Goal: Task Accomplishment & Management: Manage account settings

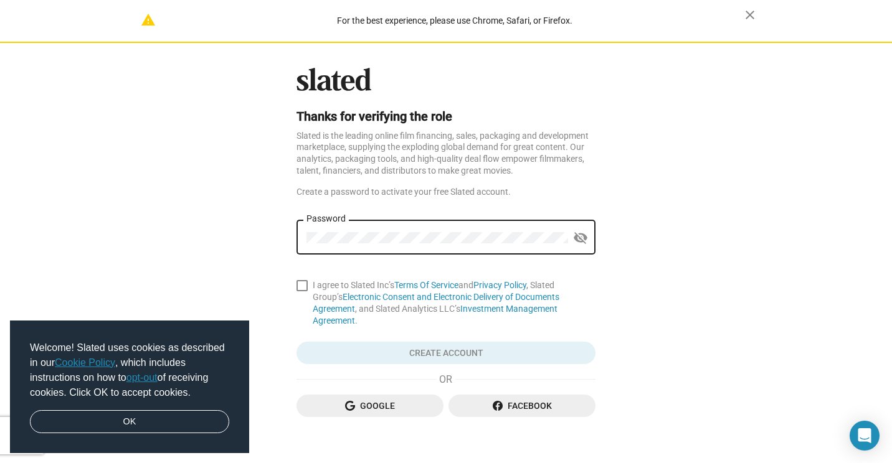
click at [421, 231] on div "Password" at bounding box center [436, 236] width 261 height 37
click at [368, 395] on span "Google" at bounding box center [369, 406] width 127 height 22
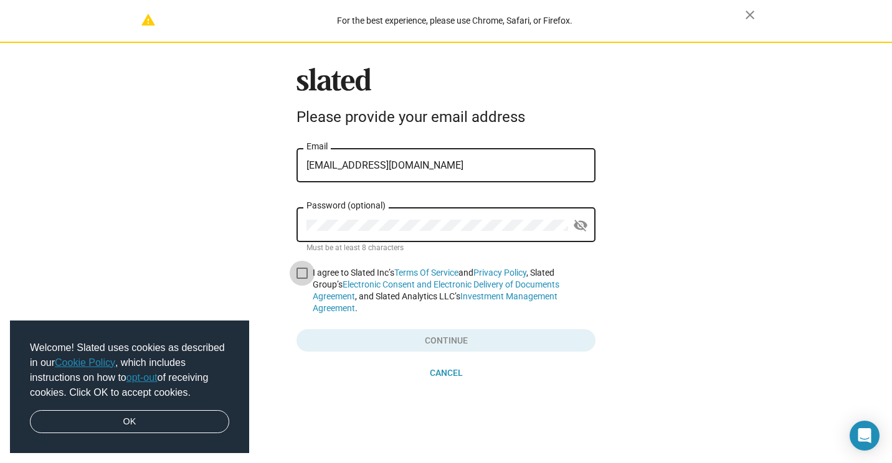
click at [300, 276] on span at bounding box center [301, 273] width 11 height 11
click at [301, 279] on input "I agree to Slated Inc’s Terms Of Service and Privacy Policy , Slated Group’s El…" at bounding box center [301, 279] width 1 height 1
checkbox input "true"
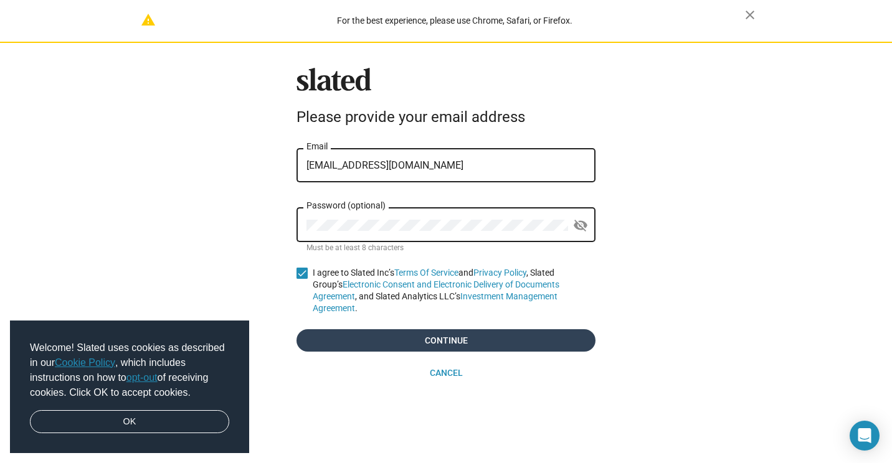
click at [385, 331] on span "Continue" at bounding box center [445, 340] width 279 height 22
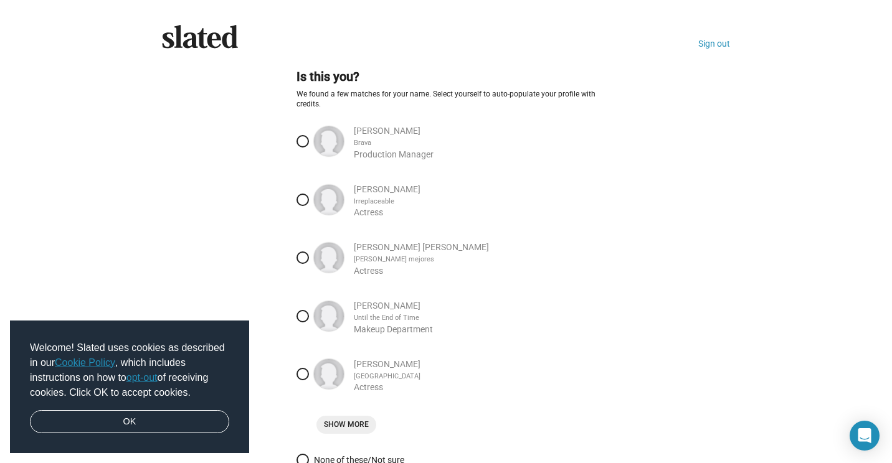
click at [298, 199] on span at bounding box center [302, 200] width 12 height 12
click at [298, 199] on input "Raquel Hernandez Irreplaceable Actress" at bounding box center [302, 200] width 12 height 12
radio input "true"
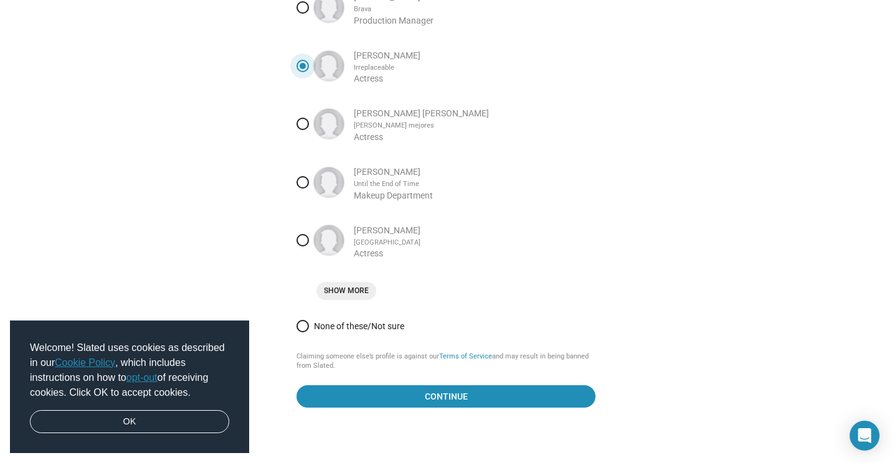
scroll to position [152, 0]
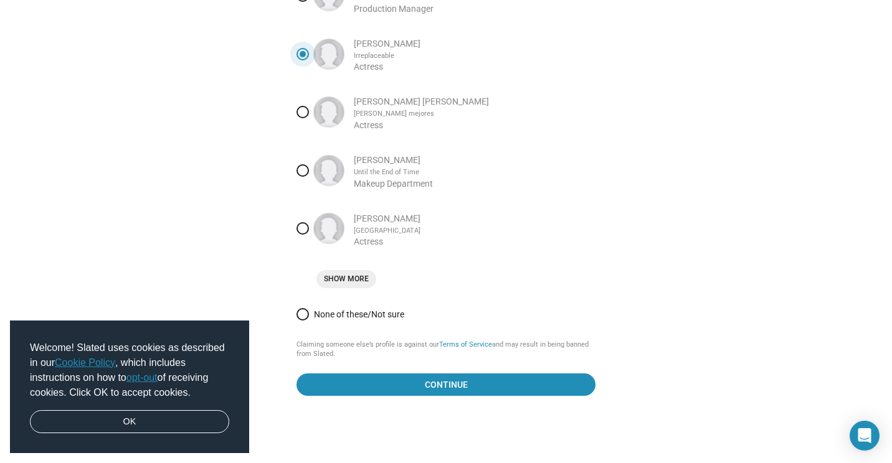
click at [351, 281] on span "Show More" at bounding box center [346, 279] width 45 height 13
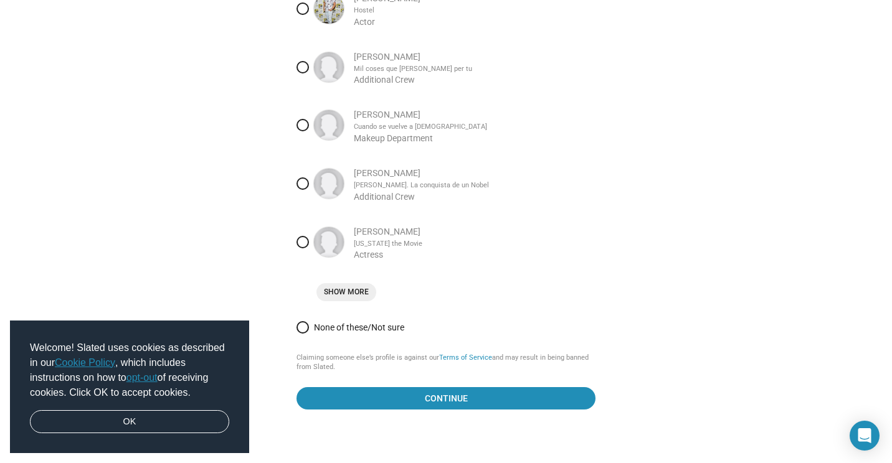
scroll to position [449, 0]
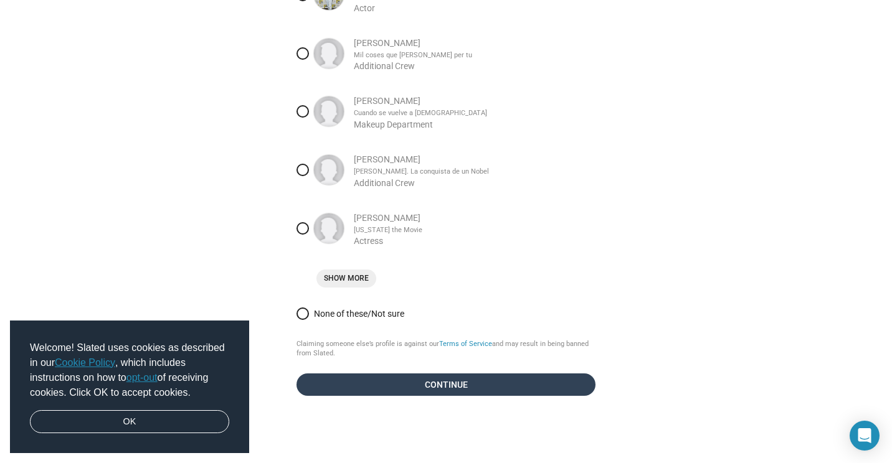
click at [426, 388] on span "Continue" at bounding box center [445, 385] width 279 height 22
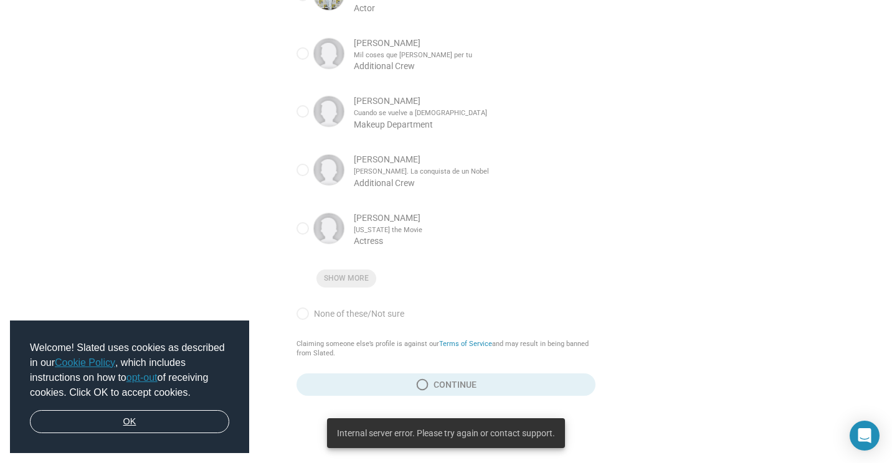
click at [133, 418] on link "OK" at bounding box center [129, 422] width 199 height 24
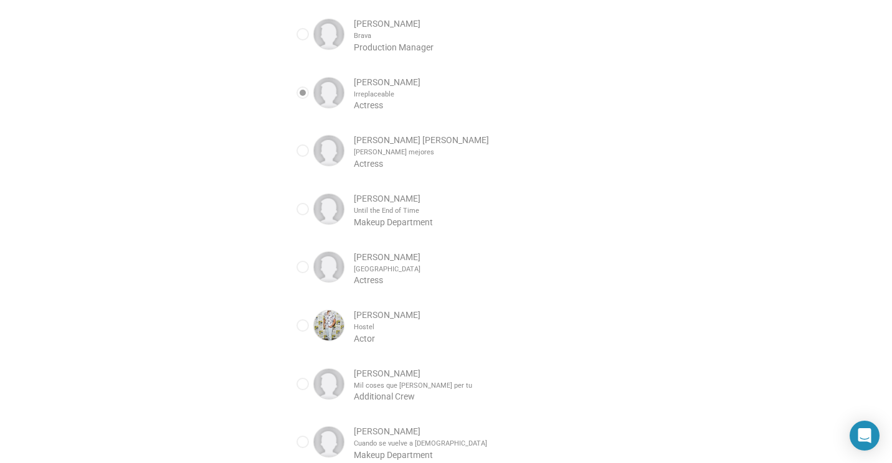
scroll to position [0, 0]
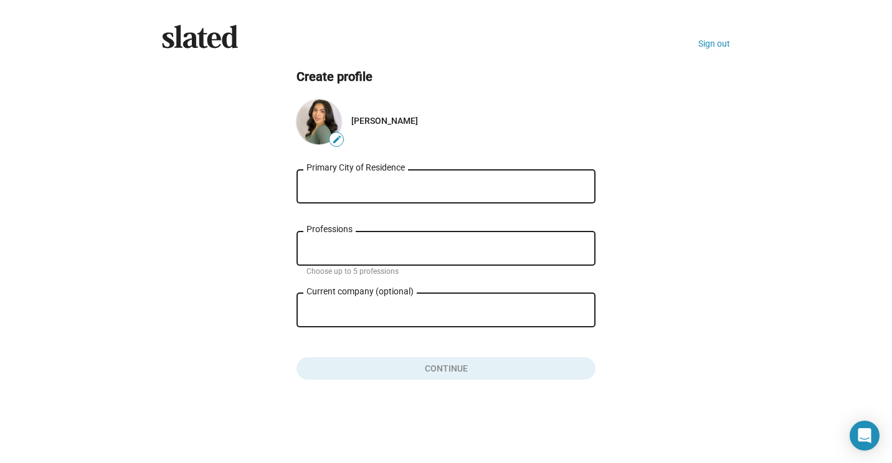
click at [422, 179] on div "Primary City of Residence" at bounding box center [445, 185] width 279 height 37
type input "S"
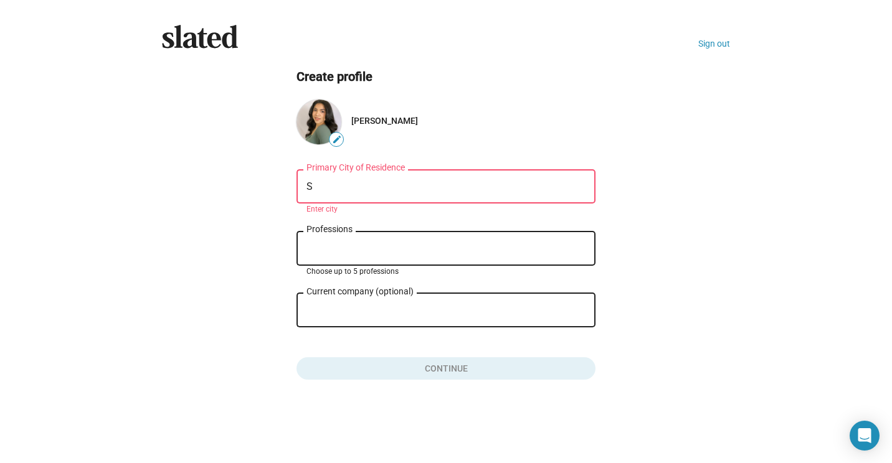
click at [362, 253] on input "Professions" at bounding box center [448, 248] width 279 height 11
click at [374, 202] on div "S Primary City of Residence" at bounding box center [445, 185] width 279 height 37
click at [335, 184] on input "S" at bounding box center [445, 186] width 279 height 11
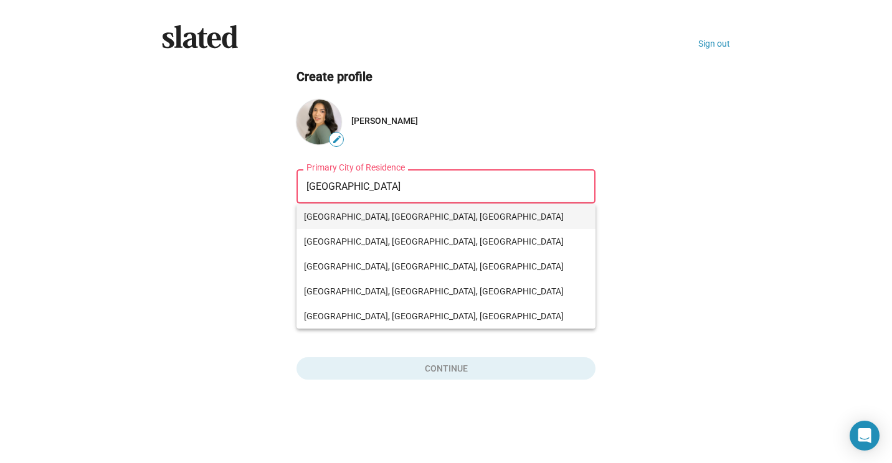
click at [365, 217] on span "Oakland, CA, USA" at bounding box center [446, 216] width 284 height 25
type input "Oakland, CA, USA"
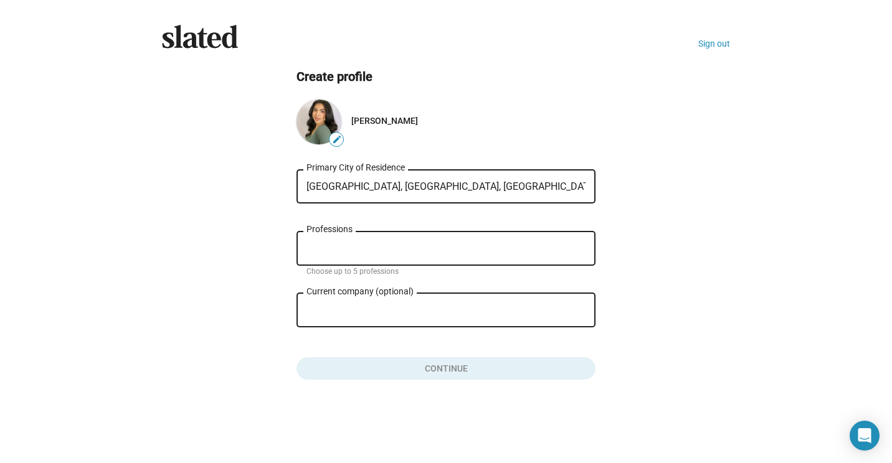
click at [361, 238] on div "Professions" at bounding box center [445, 247] width 279 height 37
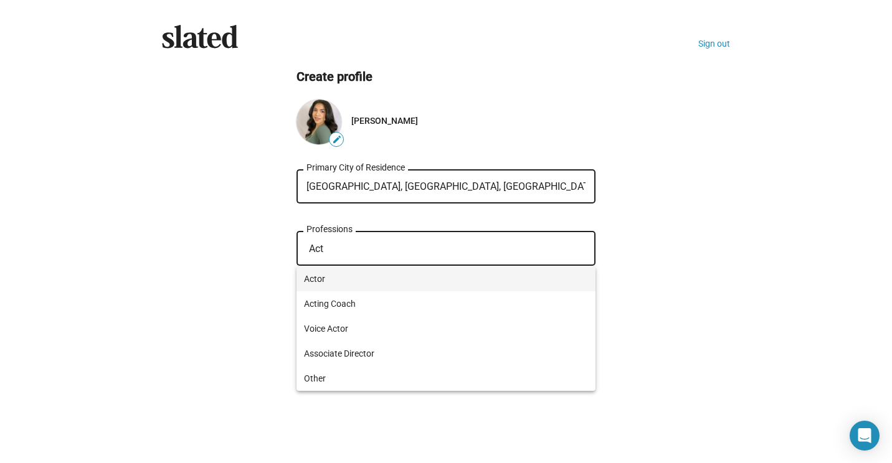
type input "Act"
click at [313, 278] on span "Actor" at bounding box center [446, 278] width 284 height 25
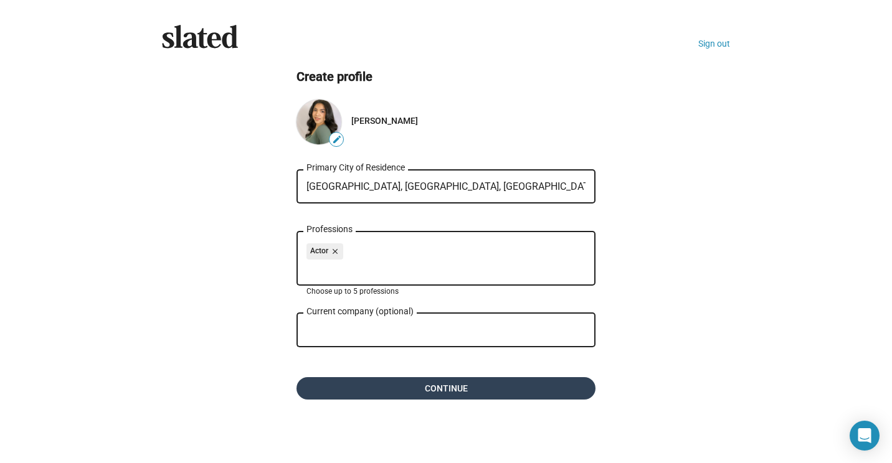
click at [430, 393] on span "Continue" at bounding box center [445, 388] width 279 height 22
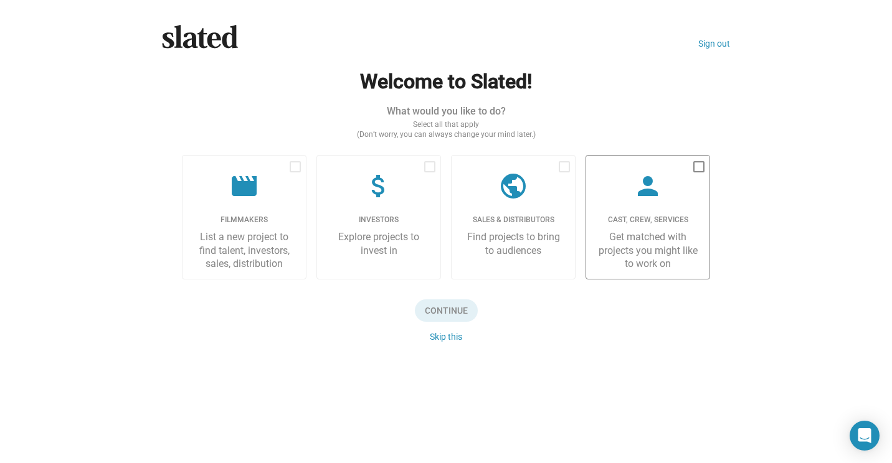
click at [695, 167] on span at bounding box center [698, 166] width 11 height 11
click at [698, 172] on input "checkbox" at bounding box center [698, 172] width 1 height 1
checkbox input "true"
click at [447, 312] on span "Continue" at bounding box center [446, 310] width 63 height 22
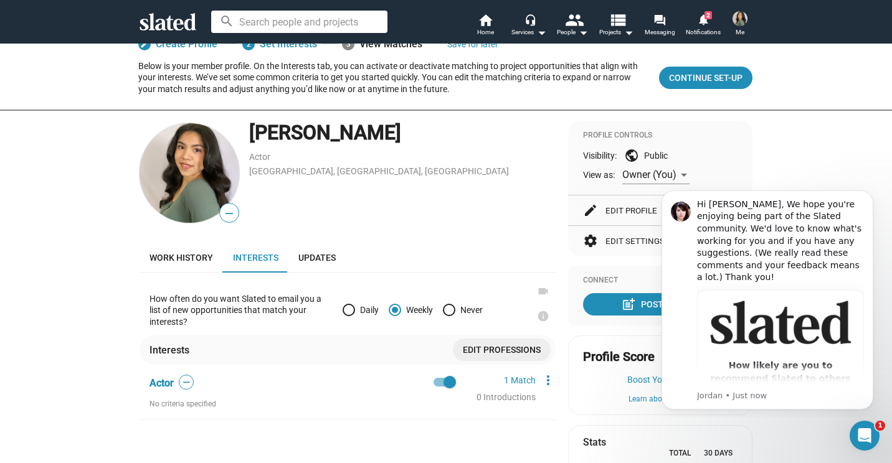
scroll to position [189, 0]
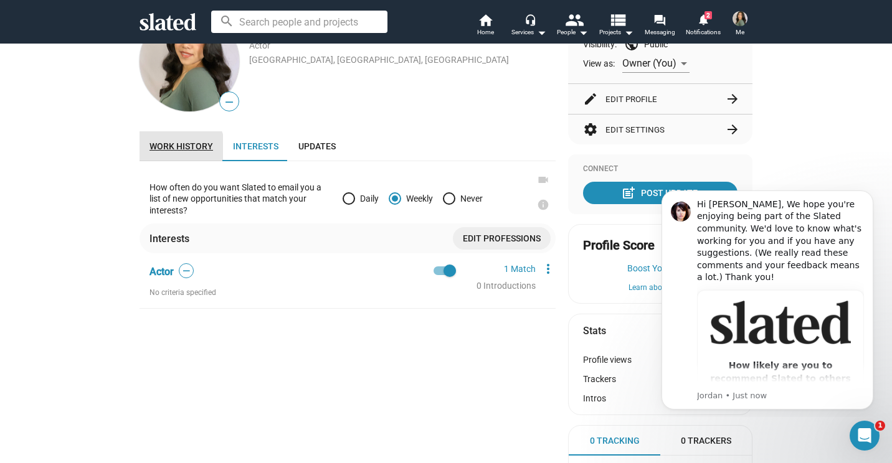
click at [172, 149] on span "Work history" at bounding box center [181, 146] width 64 height 10
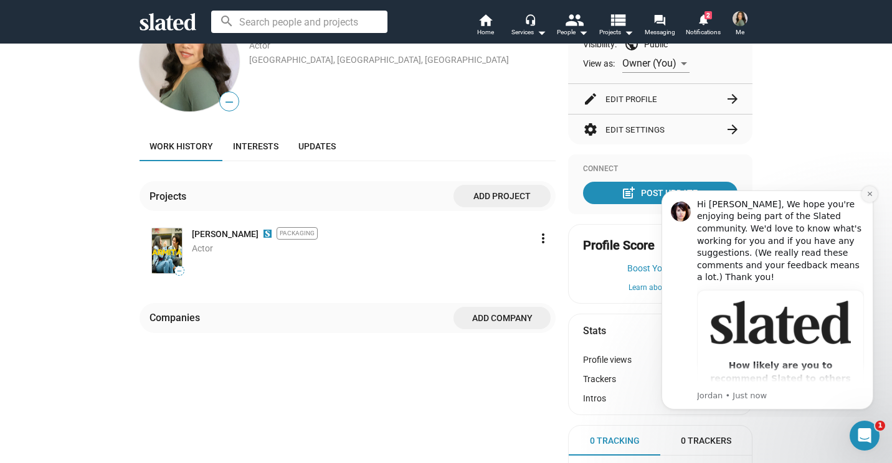
click at [864, 194] on button "Dismiss notification" at bounding box center [869, 194] width 16 height 16
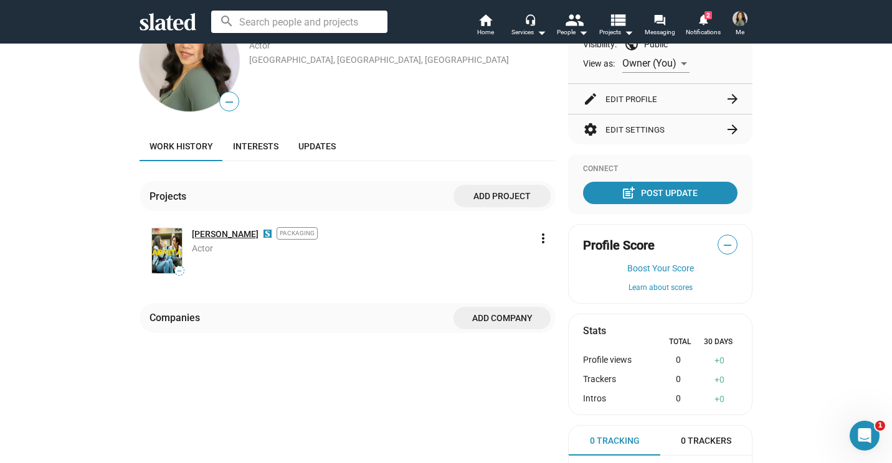
click at [204, 230] on link "[PERSON_NAME]" at bounding box center [225, 234] width 67 height 12
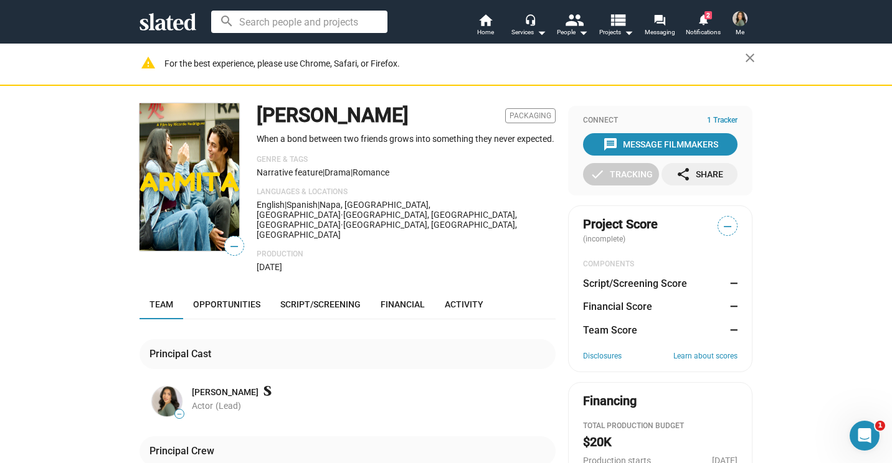
click at [740, 14] on img at bounding box center [739, 18] width 15 height 15
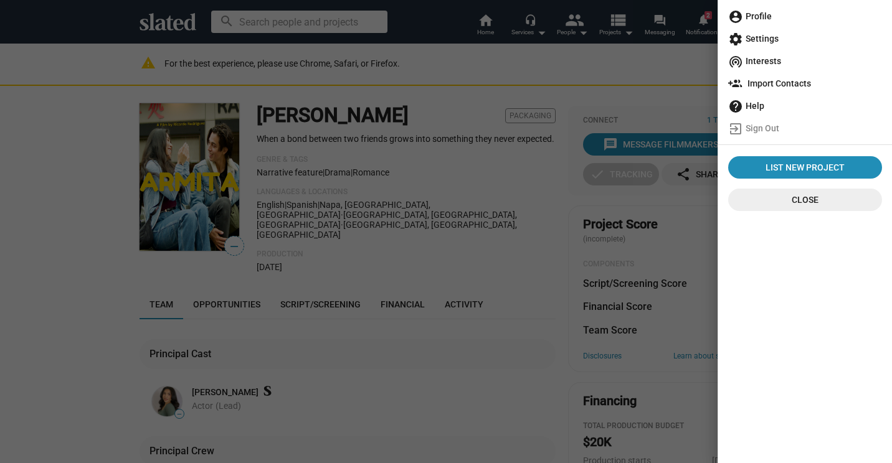
click at [759, 12] on span "account_circle Profile" at bounding box center [805, 16] width 154 height 22
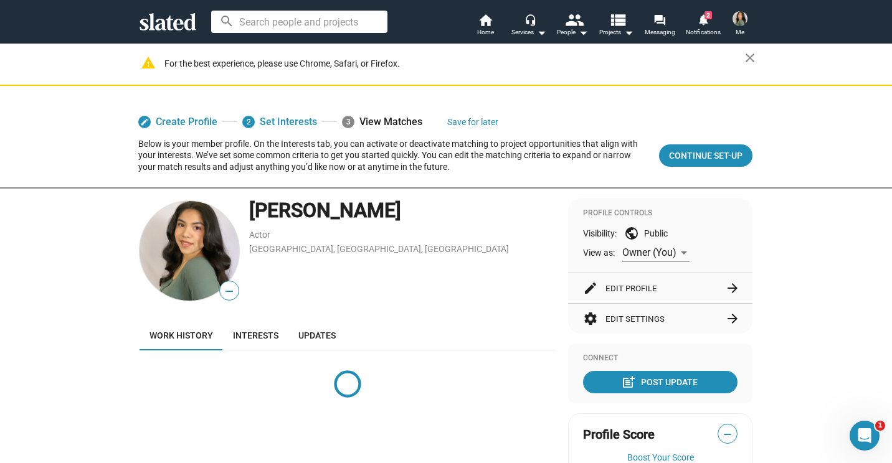
click at [874, 138] on div "edit Create Profile 2 Set Interests 3 View Matches Save for later Below is your…" at bounding box center [446, 142] width 892 height 93
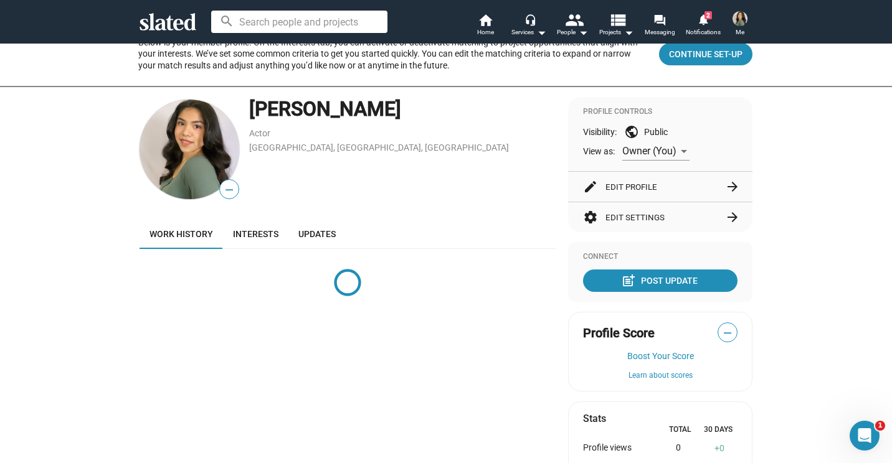
scroll to position [105, 0]
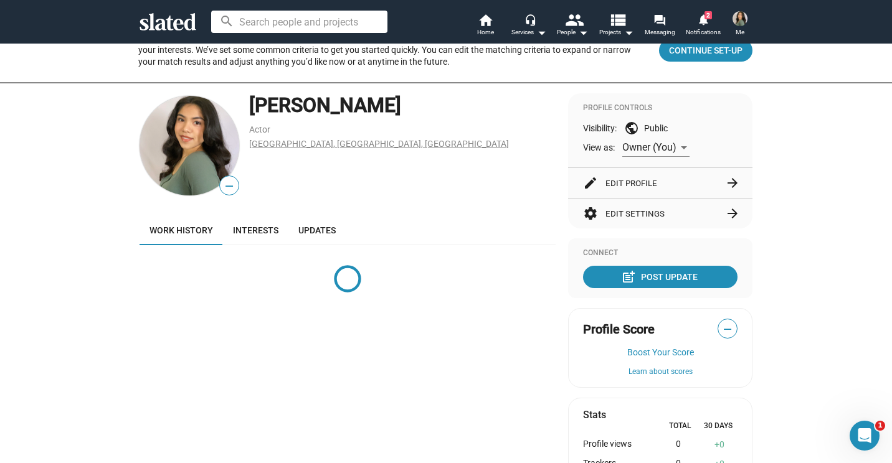
click at [284, 146] on link "[GEOGRAPHIC_DATA], [GEOGRAPHIC_DATA], [GEOGRAPHIC_DATA]" at bounding box center [379, 144] width 260 height 10
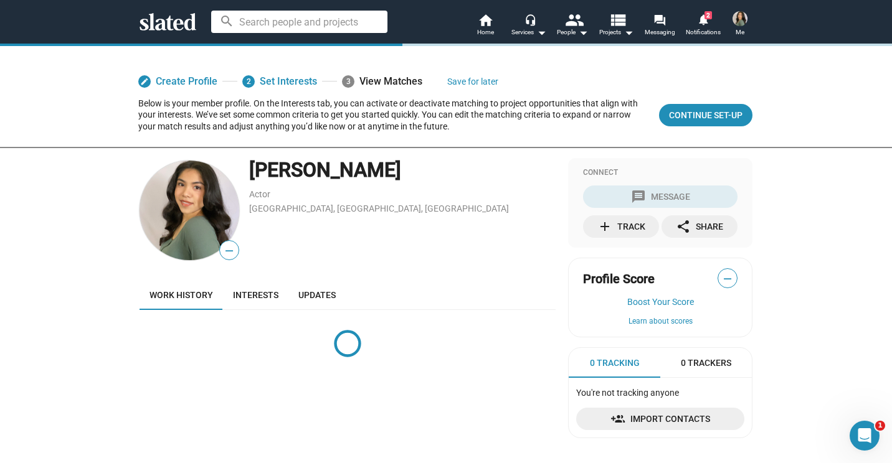
scroll to position [45, 0]
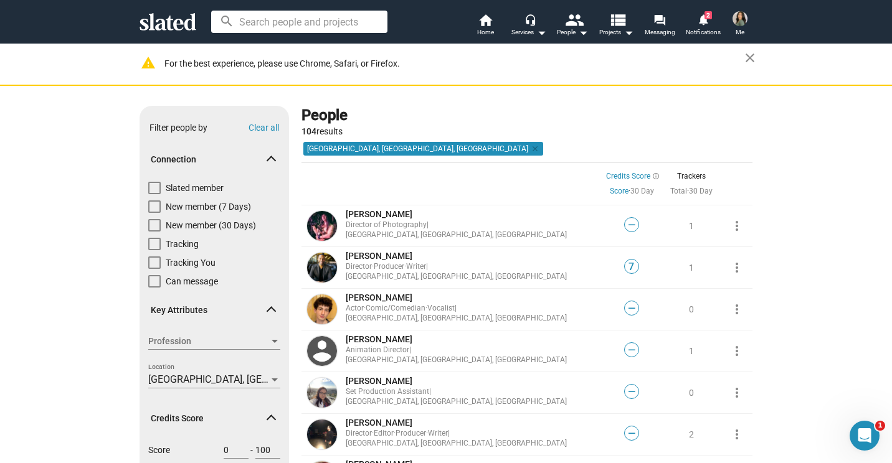
click at [727, 19] on button "Me" at bounding box center [740, 25] width 30 height 32
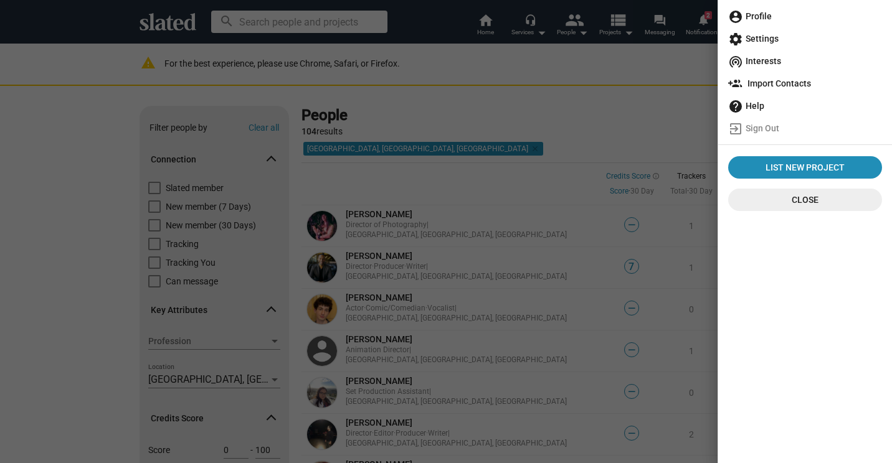
click at [776, 14] on span "account_circle Profile" at bounding box center [805, 16] width 154 height 22
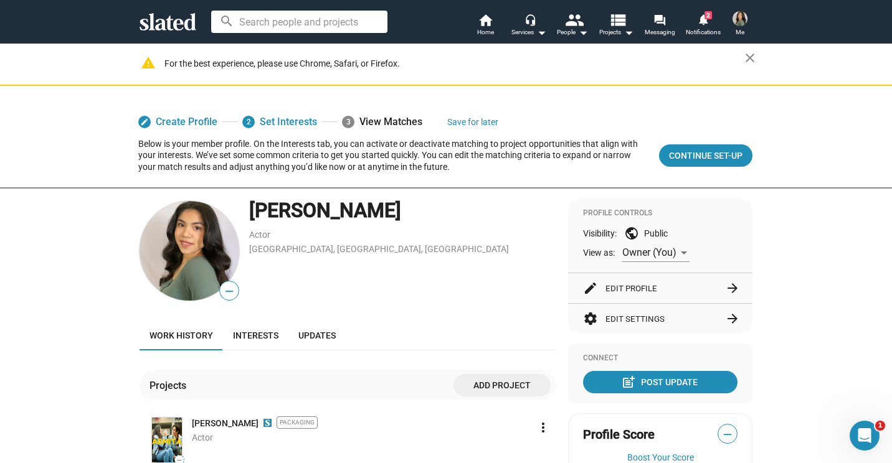
click at [729, 288] on mat-icon "arrow_forward" at bounding box center [732, 288] width 15 height 15
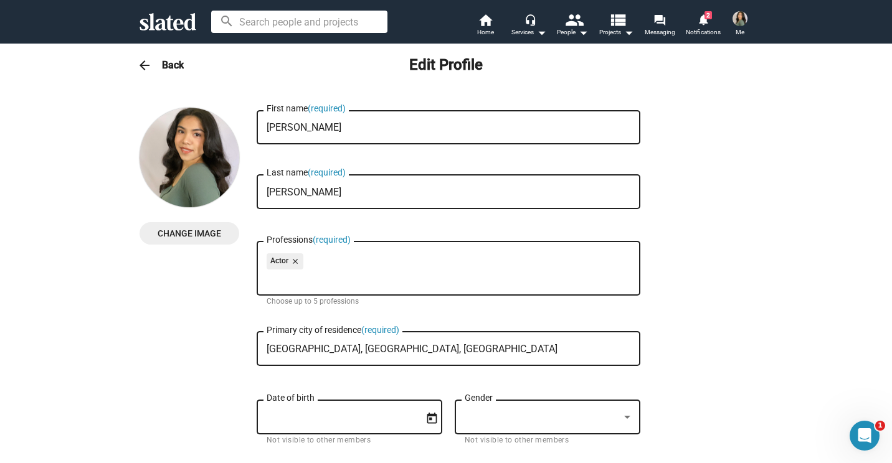
click at [355, 352] on input "[GEOGRAPHIC_DATA], [GEOGRAPHIC_DATA], [GEOGRAPHIC_DATA]" at bounding box center [448, 349] width 364 height 11
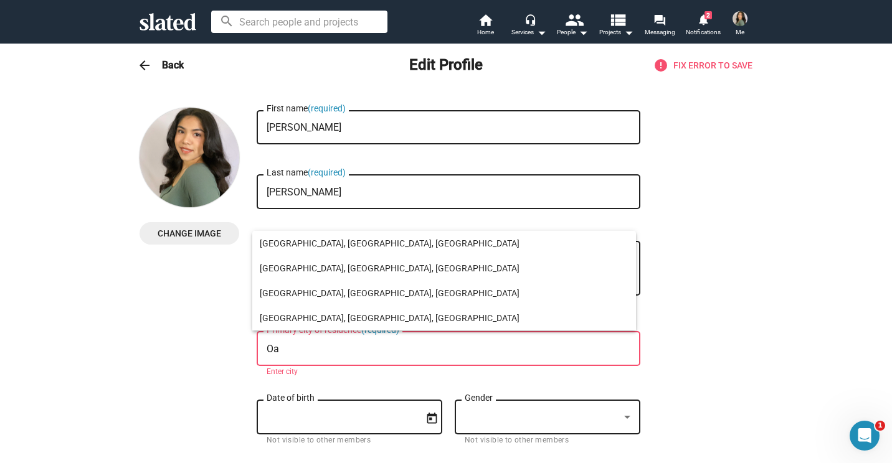
type input "O"
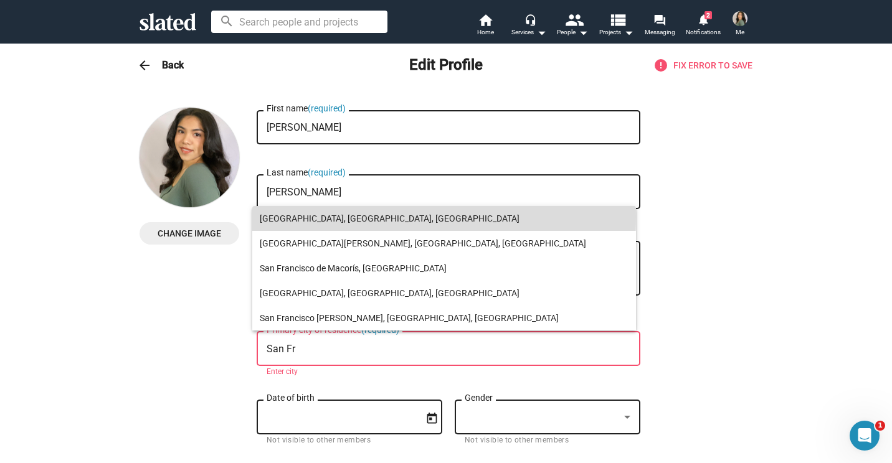
click at [287, 217] on span "San Francisco, CA, USA" at bounding box center [444, 218] width 369 height 25
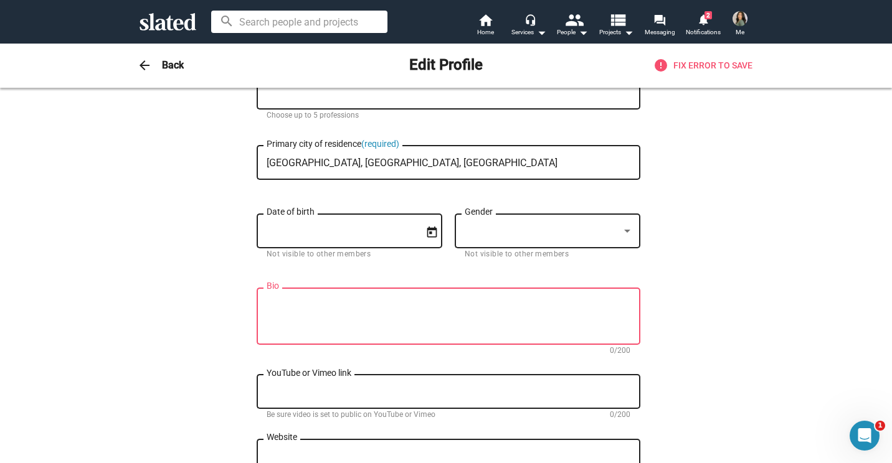
scroll to position [222, 0]
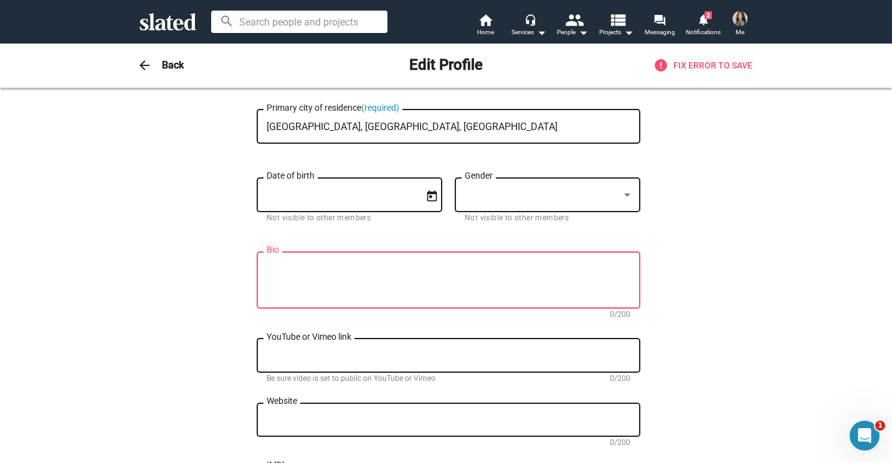
click at [606, 191] on div at bounding box center [541, 195] width 154 height 13
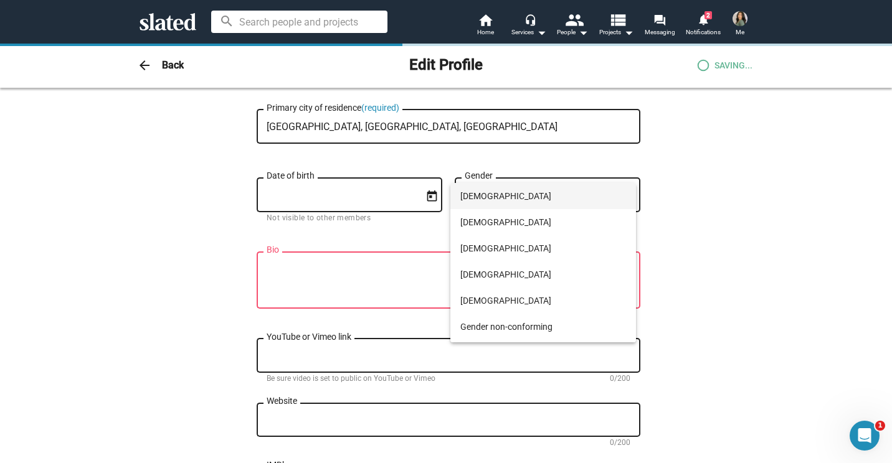
type input "San Francisco, CA, US"
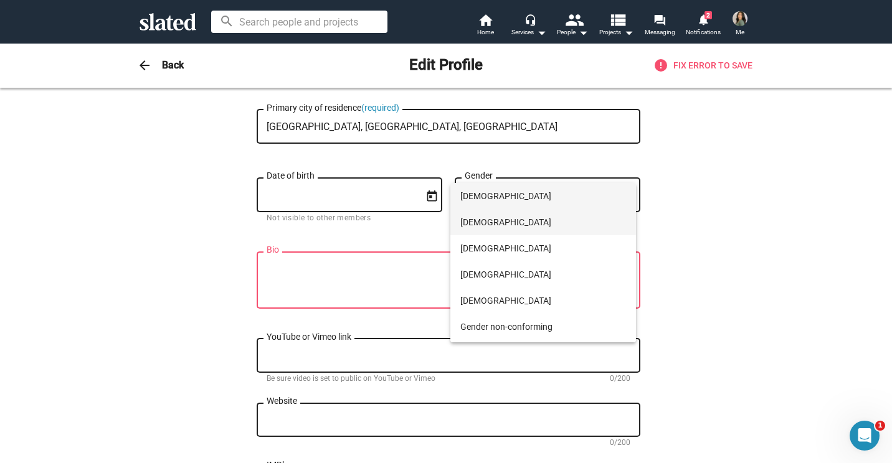
click at [490, 222] on span "Female" at bounding box center [543, 222] width 166 height 26
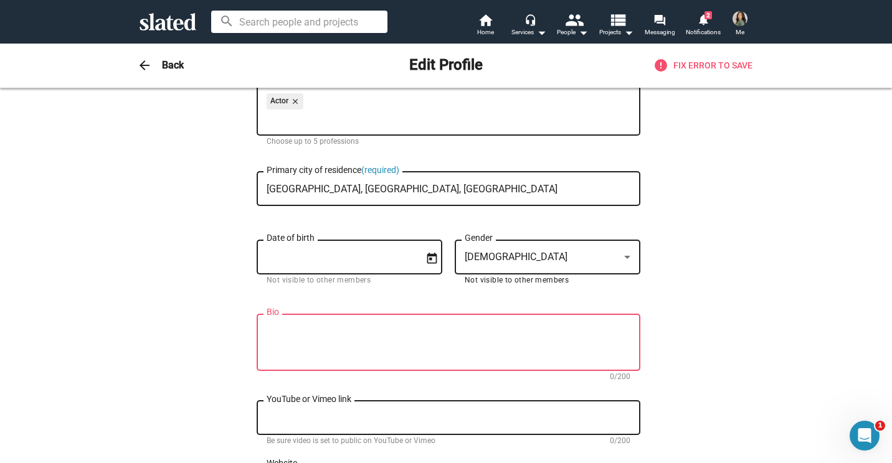
scroll to position [161, 0]
click at [460, 339] on textarea "Bio" at bounding box center [448, 343] width 364 height 34
type textarea "L"
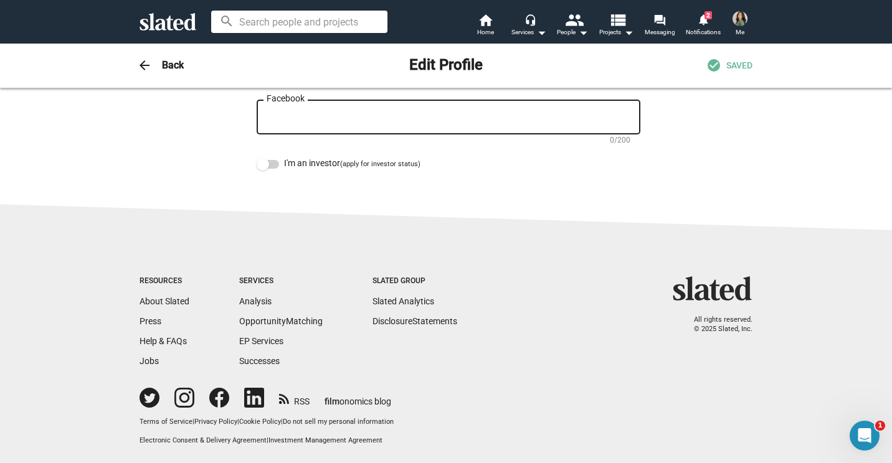
scroll to position [0, 0]
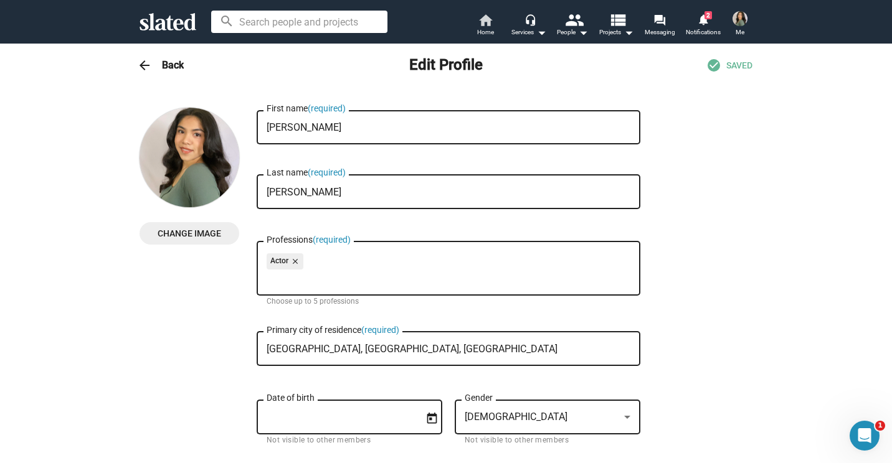
type textarea "Bay Area Actress"
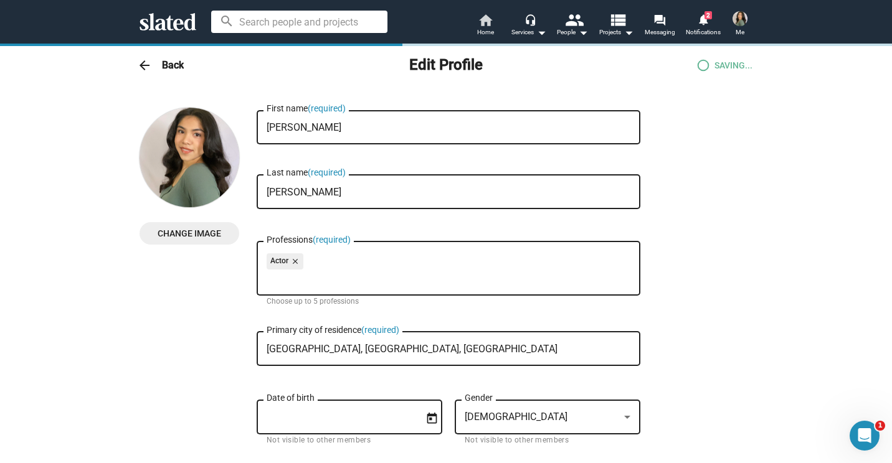
click at [483, 26] on span "Home" at bounding box center [485, 32] width 17 height 15
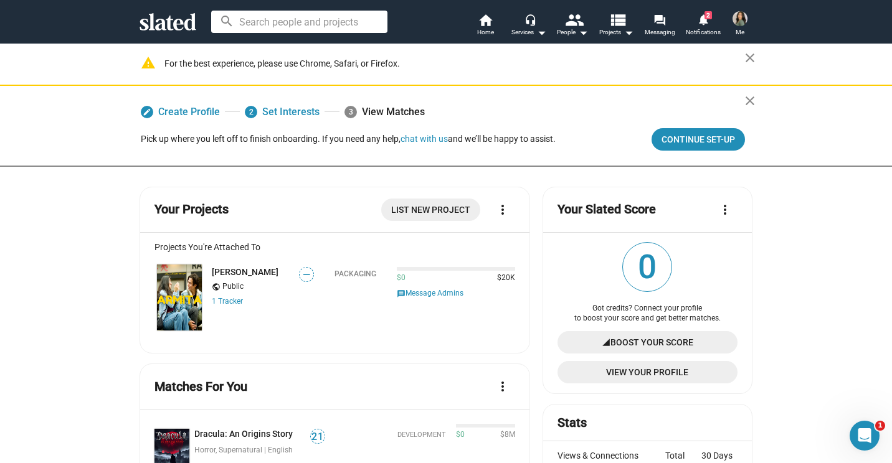
click at [736, 20] on img at bounding box center [739, 18] width 15 height 15
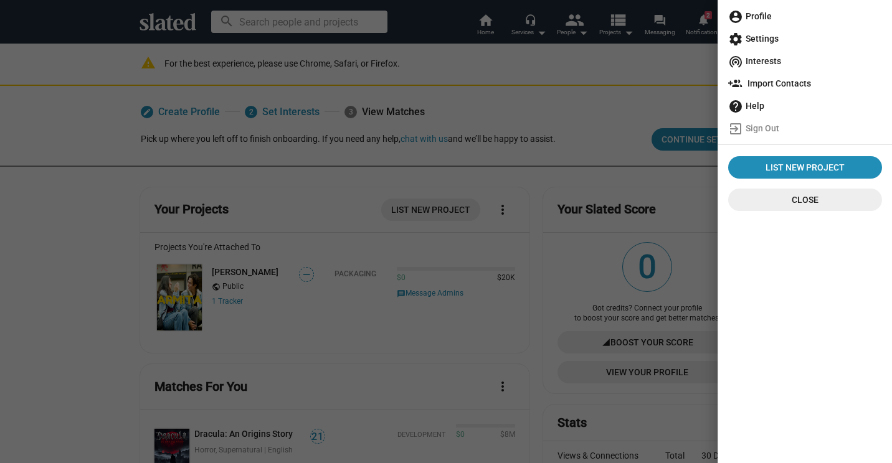
click at [773, 14] on span "account_circle Profile" at bounding box center [805, 16] width 154 height 22
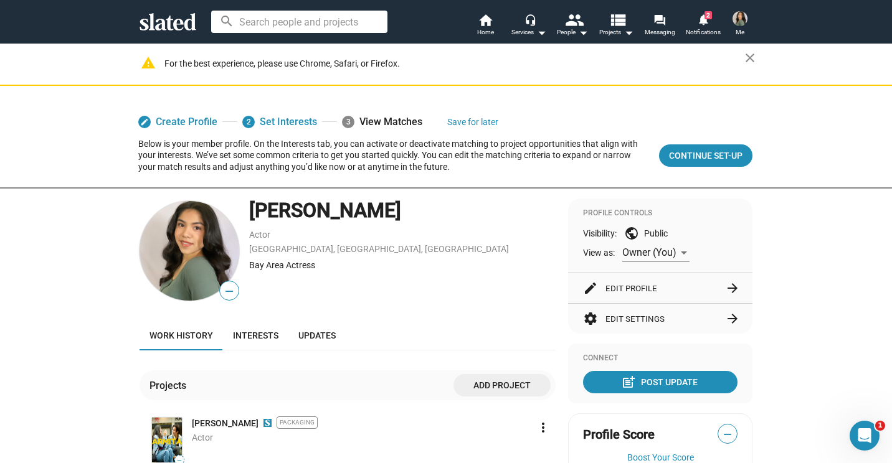
click at [489, 387] on span "Add project" at bounding box center [501, 385] width 77 height 22
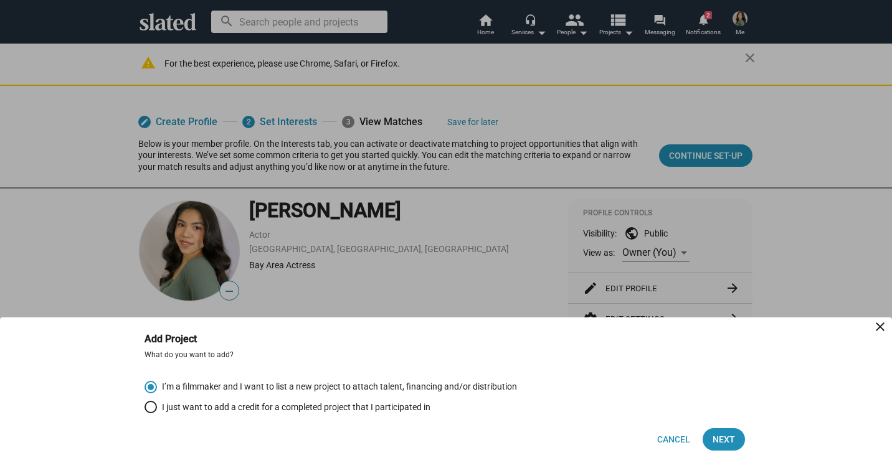
click at [154, 408] on span "Select an option" at bounding box center [150, 407] width 12 height 12
click at [154, 408] on input "I just want to add a credit for a completed project that I participated in" at bounding box center [150, 407] width 12 height 12
radio input "true"
click at [723, 437] on span "Next" at bounding box center [723, 439] width 22 height 22
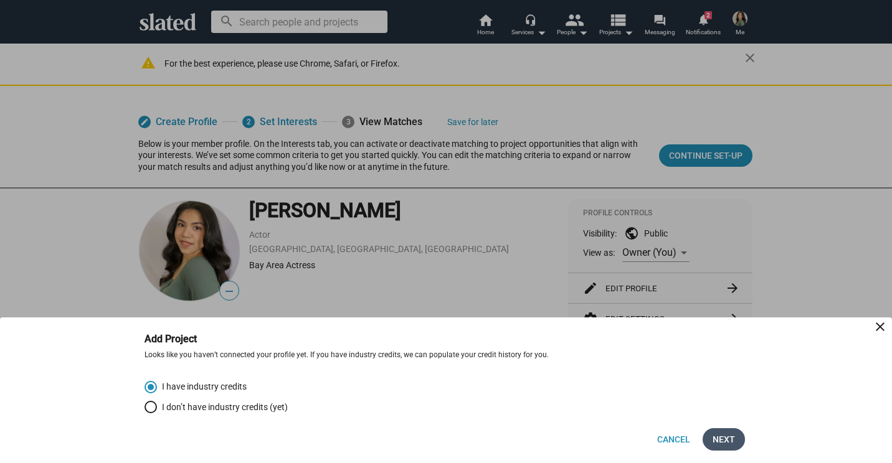
click at [727, 438] on span "Next" at bounding box center [723, 439] width 22 height 22
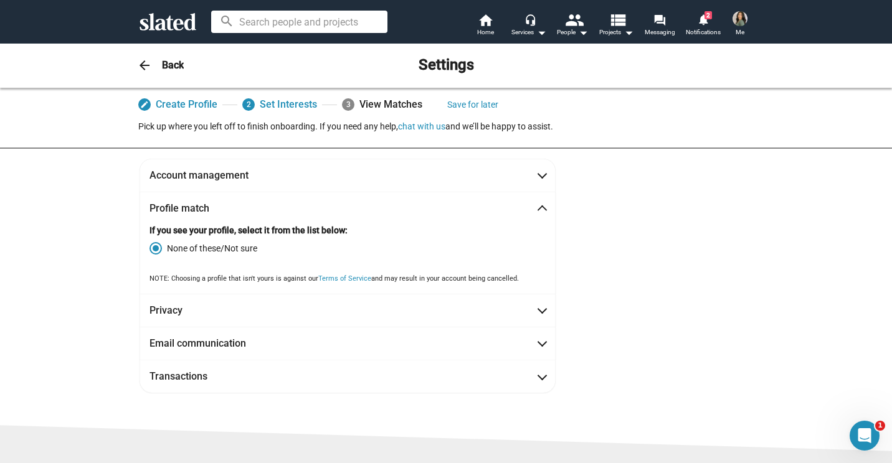
scroll to position [53, 0]
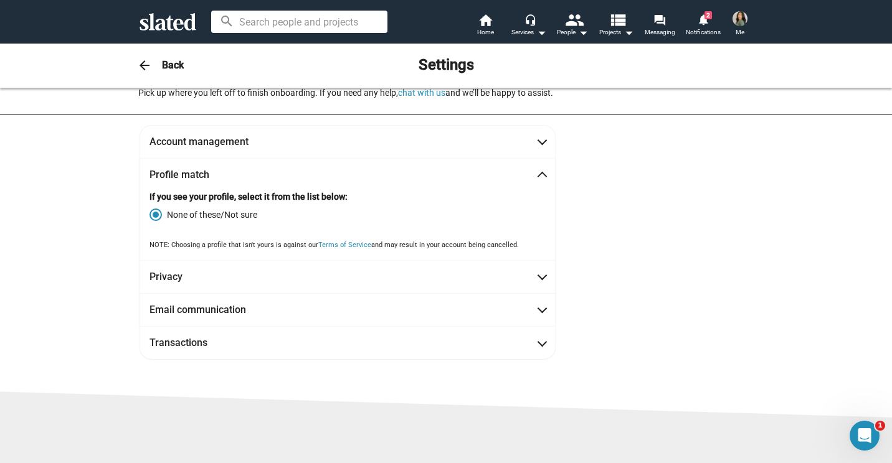
click at [337, 195] on strong "If you see your profile, select it from the list below:" at bounding box center [248, 197] width 198 height 10
click at [487, 22] on mat-icon "home" at bounding box center [485, 19] width 15 height 15
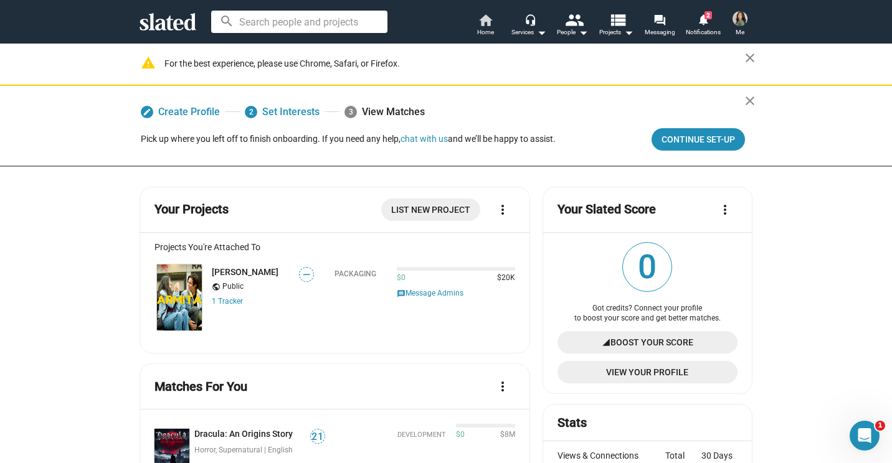
click at [482, 15] on mat-icon "home" at bounding box center [485, 19] width 15 height 15
click at [486, 31] on span "Home" at bounding box center [485, 32] width 17 height 15
click at [161, 16] on icon at bounding box center [167, 21] width 57 height 17
click at [868, 431] on icon "Open Intercom Messenger" at bounding box center [862, 434] width 21 height 21
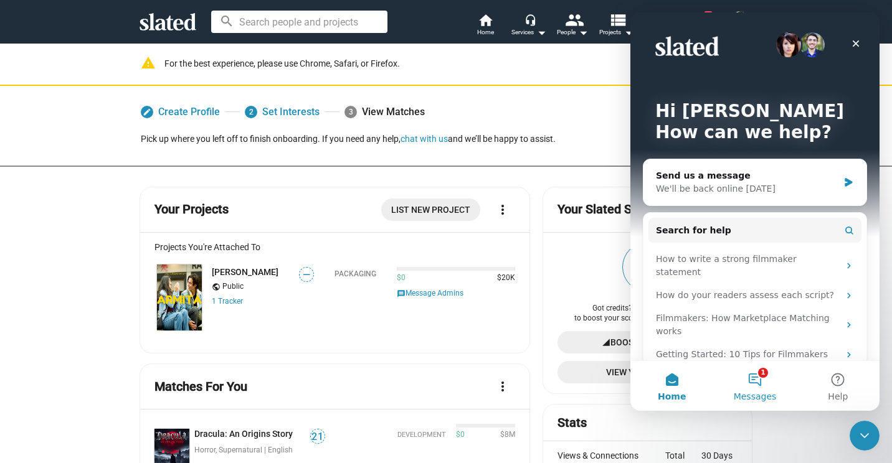
click at [755, 381] on button "1 Messages" at bounding box center [754, 386] width 83 height 50
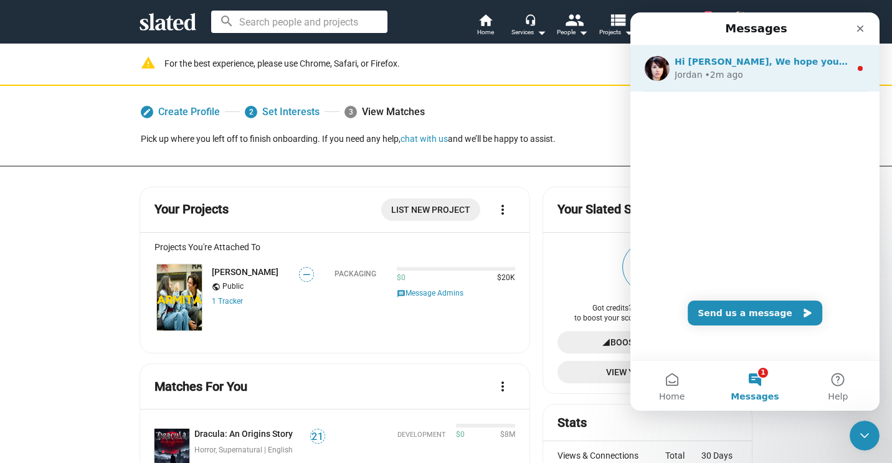
click at [786, 75] on div "Jordan • 2m ago" at bounding box center [762, 74] width 176 height 13
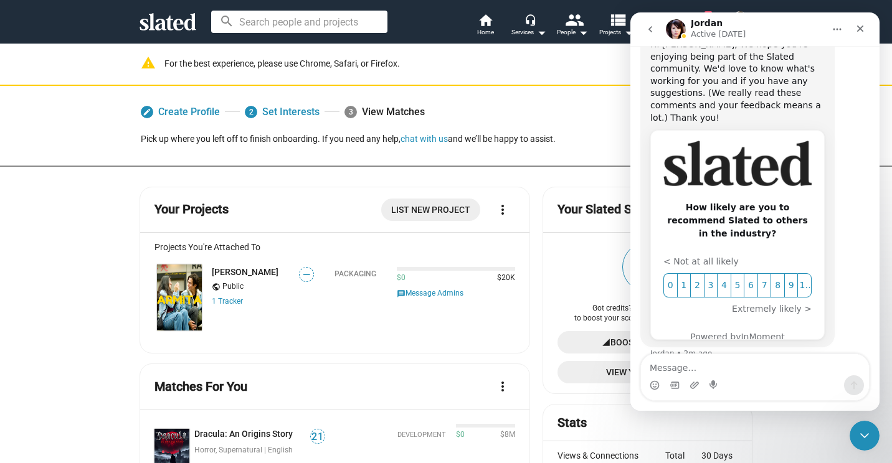
scroll to position [87, 0]
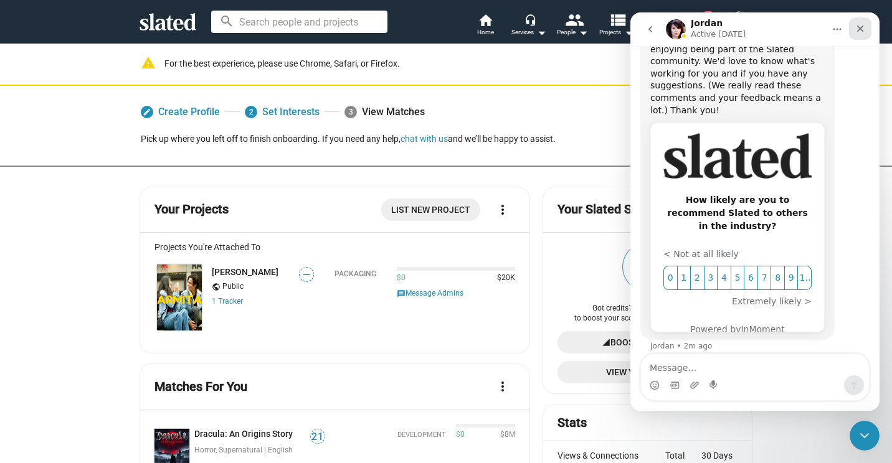
click at [857, 28] on icon "Close" at bounding box center [860, 29] width 10 height 10
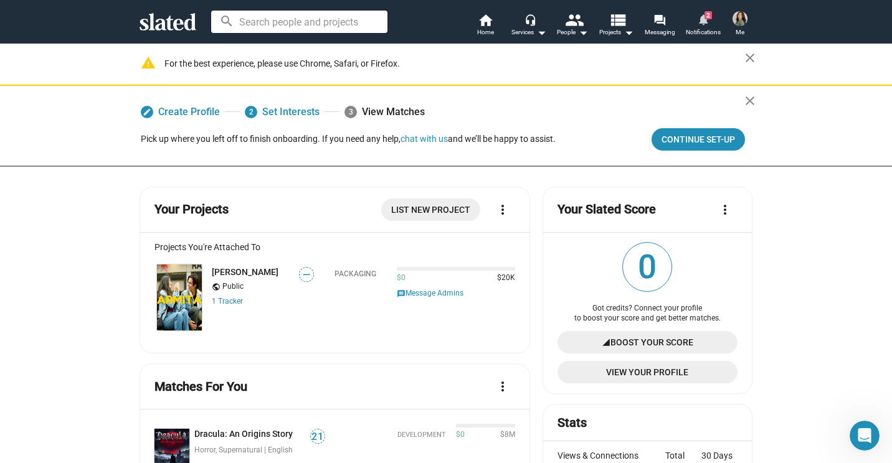
click at [703, 22] on mat-icon "notifications" at bounding box center [703, 19] width 12 height 12
